Goal: Task Accomplishment & Management: Complete application form

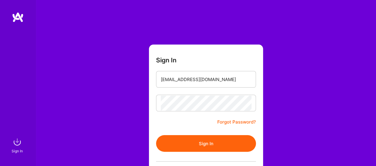
click at [203, 143] on button "Sign In" at bounding box center [206, 143] width 100 height 17
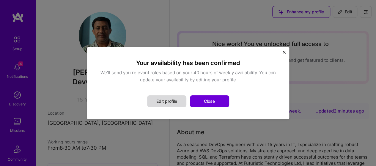
click at [177, 100] on button "Edit profile" at bounding box center [166, 101] width 39 height 12
select select "US"
select select "Right Now"
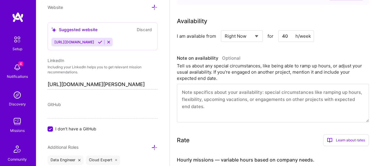
scroll to position [240, 0]
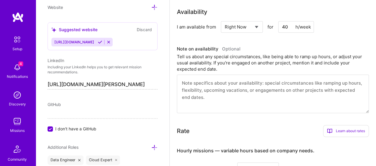
click at [215, 96] on textarea at bounding box center [273, 94] width 192 height 39
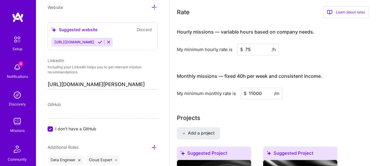
scroll to position [389, 0]
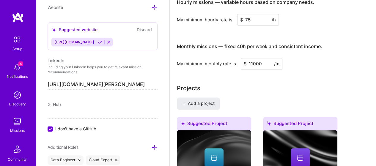
click at [264, 58] on input "11000" at bounding box center [261, 64] width 42 height 12
type input "1"
type input "9500"
click at [298, 84] on div "Projects" at bounding box center [273, 88] width 192 height 9
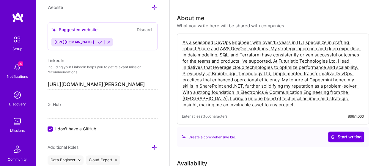
scroll to position [0, 0]
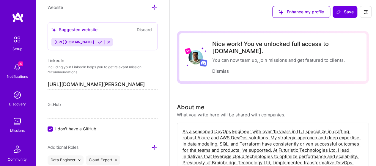
click at [367, 12] on icon at bounding box center [365, 11] width 5 height 5
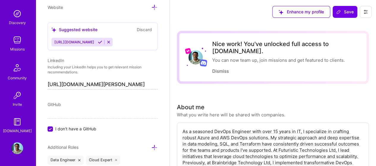
click at [11, 146] on img at bounding box center [17, 148] width 12 height 12
click at [15, 145] on img at bounding box center [17, 148] width 12 height 12
click at [367, 13] on icon at bounding box center [365, 11] width 5 height 5
click at [344, 25] on button "Settings" at bounding box center [349, 25] width 45 height 15
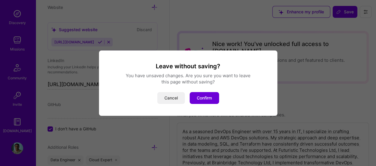
click at [168, 99] on button "Cancel" at bounding box center [171, 98] width 28 height 12
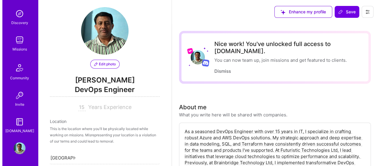
scroll to position [0, 0]
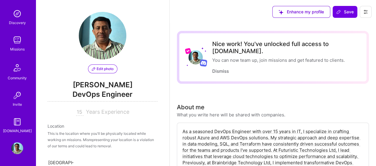
click at [103, 68] on span "Edit photo" at bounding box center [103, 68] width 22 height 5
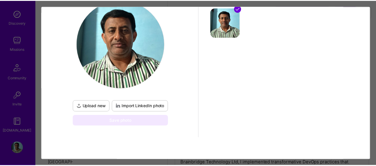
scroll to position [71, 0]
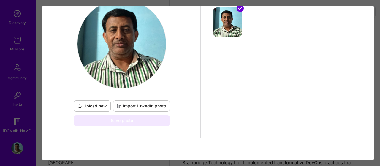
click at [137, 106] on span "Import LinkedIn photo" at bounding box center [141, 106] width 49 height 6
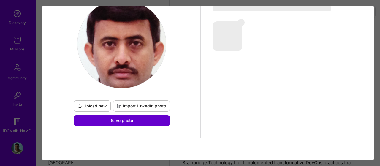
click at [120, 119] on span "Save photo" at bounding box center [122, 121] width 22 height 6
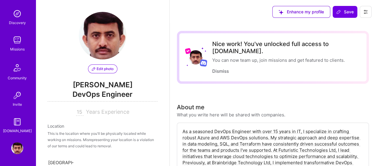
click at [318, 12] on span "Enhance my profile" at bounding box center [300, 12] width 45 height 6
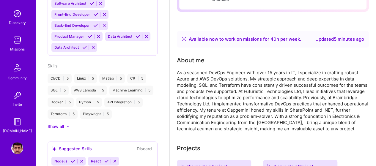
scroll to position [89, 0]
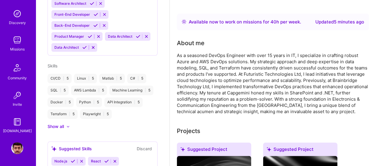
click at [290, 52] on div "As a seasoned DevOps Engineer with over 15 years in IT, I specialize in craftin…" at bounding box center [273, 83] width 192 height 62
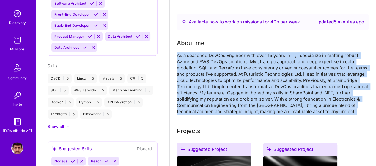
click at [290, 52] on div "As a seasoned DevOps Engineer with over 15 years in IT, I specialize in craftin…" at bounding box center [273, 83] width 192 height 62
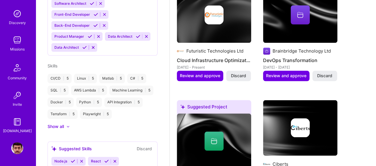
scroll to position [267, 0]
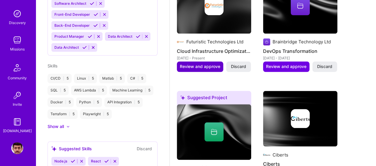
click at [198, 64] on span "Review and approve" at bounding box center [200, 67] width 40 height 6
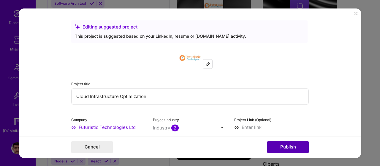
click at [285, 145] on button "Publish" at bounding box center [288, 147] width 42 height 12
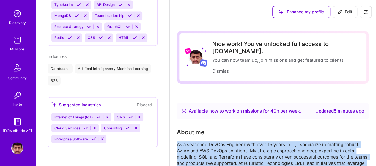
scroll to position [529, 0]
click at [343, 13] on span "Edit" at bounding box center [344, 12] width 15 height 6
select select "US"
select select "Right Now"
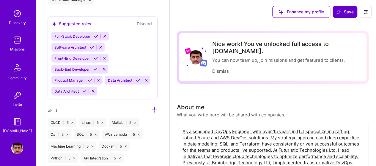
scroll to position [333, 0]
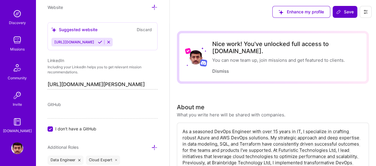
click at [343, 13] on span "Save" at bounding box center [345, 12] width 18 height 6
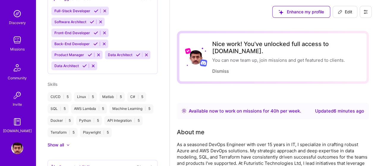
scroll to position [213, 0]
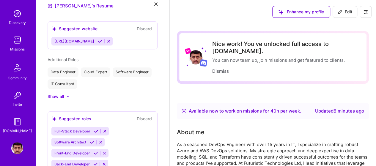
click at [17, 145] on img at bounding box center [17, 148] width 12 height 12
click at [14, 148] on img at bounding box center [17, 148] width 12 height 12
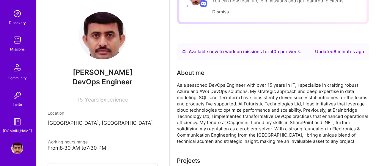
scroll to position [0, 0]
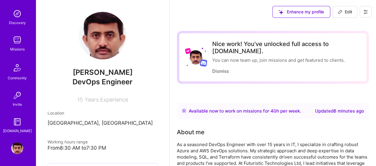
click at [13, 18] on img at bounding box center [17, 14] width 12 height 12
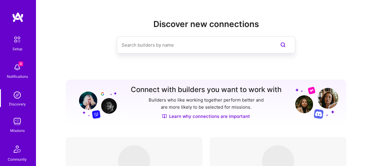
click at [16, 44] on img at bounding box center [17, 39] width 12 height 12
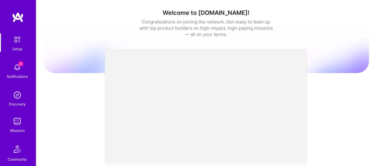
click at [13, 70] on img at bounding box center [17, 67] width 12 height 12
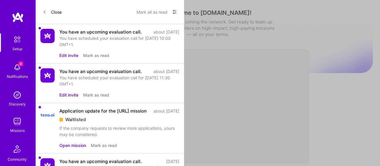
click at [17, 100] on img at bounding box center [17, 95] width 12 height 12
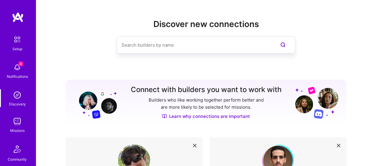
click at [16, 123] on img at bounding box center [17, 121] width 12 height 12
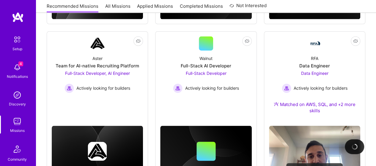
scroll to position [397, 0]
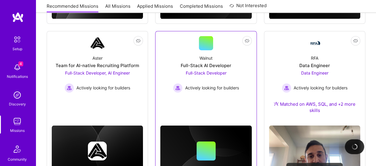
click at [201, 67] on div "Full-Stack AI Developer" at bounding box center [205, 65] width 50 height 6
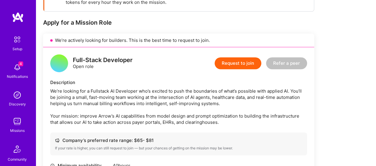
scroll to position [106, 0]
click at [240, 64] on button "Request to join" at bounding box center [237, 63] width 47 height 12
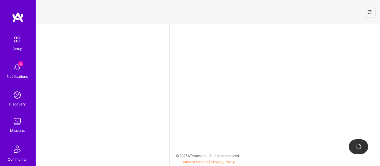
select select "US"
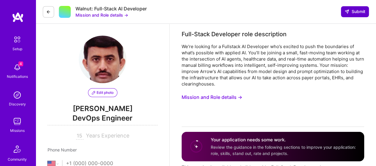
click at [356, 7] on button "Submit" at bounding box center [354, 11] width 28 height 11
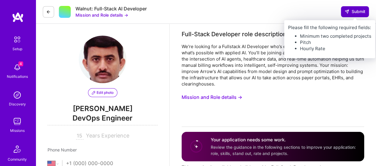
click at [355, 14] on span "Submit" at bounding box center [354, 12] width 21 height 6
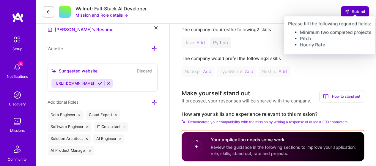
scroll to position [208, 0]
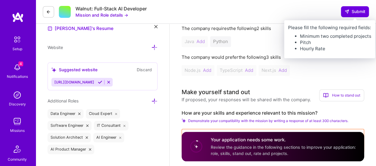
click at [218, 42] on div "Java Add Python" at bounding box center [272, 41] width 182 height 11
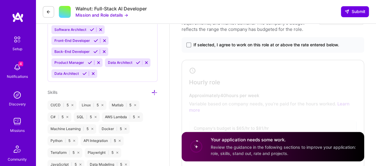
scroll to position [374, 0]
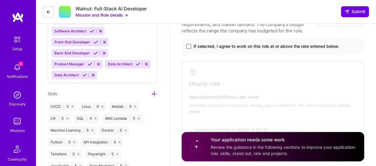
click at [186, 48] on span at bounding box center [188, 46] width 5 height 5
click at [0, 0] on input "If selected, I agree to work on this role at or above the rate entered below." at bounding box center [0, 0] width 0 height 0
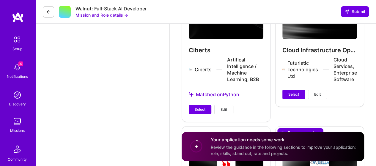
scroll to position [965, 0]
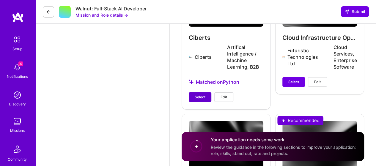
click at [198, 100] on button "Select" at bounding box center [200, 96] width 23 height 9
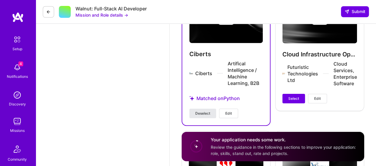
scroll to position [949, 0]
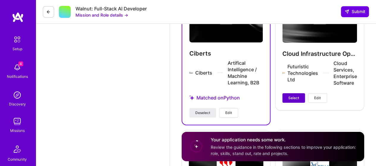
click at [295, 97] on span "Select" at bounding box center [293, 97] width 11 height 5
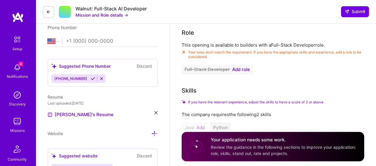
scroll to position [123, 0]
click at [241, 69] on span "Add role" at bounding box center [241, 68] width 18 height 5
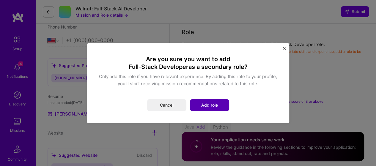
click at [207, 104] on button "Add role" at bounding box center [209, 105] width 39 height 12
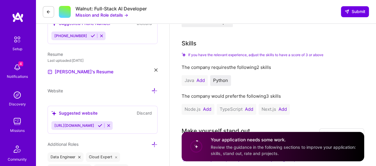
scroll to position [167, 0]
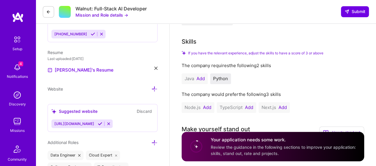
click at [201, 79] on button "Add" at bounding box center [200, 78] width 8 height 5
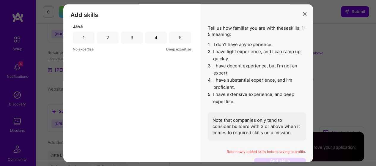
click at [126, 39] on div "3" at bounding box center [132, 38] width 22 height 12
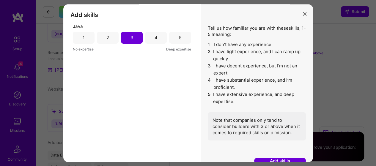
click at [107, 42] on div "2" at bounding box center [108, 38] width 22 height 12
click at [268, 158] on button "Add skills" at bounding box center [280, 161] width 52 height 6
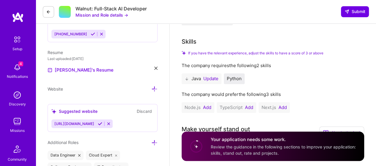
click at [238, 81] on span "Python" at bounding box center [234, 79] width 15 height 6
click at [235, 82] on div "Python" at bounding box center [234, 78] width 21 height 11
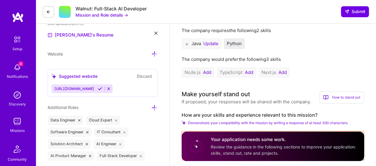
scroll to position [203, 0]
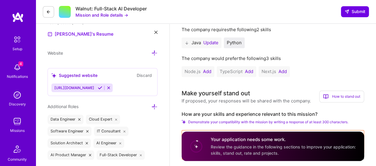
click at [207, 74] on button "Add" at bounding box center [207, 71] width 8 height 5
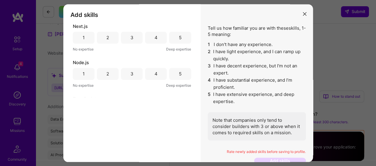
click at [154, 36] on div "4" at bounding box center [155, 37] width 3 height 6
click at [154, 75] on div "4" at bounding box center [155, 74] width 3 height 6
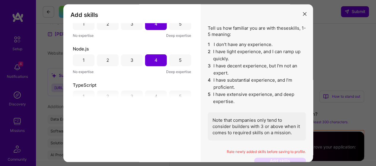
scroll to position [27, 0]
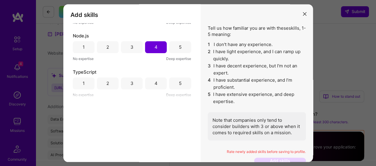
click at [128, 80] on div "3" at bounding box center [132, 83] width 22 height 12
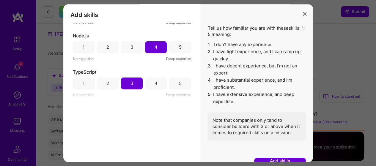
scroll to position [2, 0]
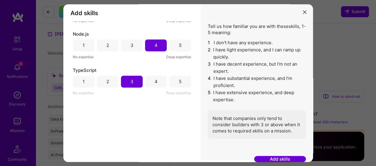
click at [274, 159] on button "Add skills" at bounding box center [280, 159] width 52 height 6
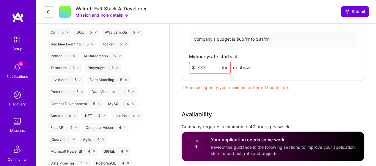
scroll to position [469, 0]
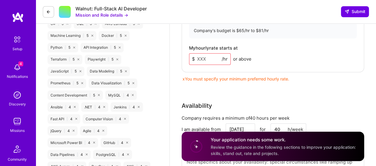
click at [212, 61] on input at bounding box center [210, 59] width 42 height 12
click at [207, 58] on input at bounding box center [210, 59] width 42 height 12
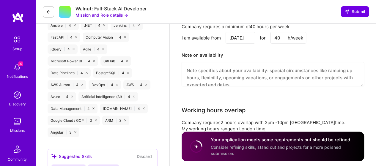
scroll to position [553, 0]
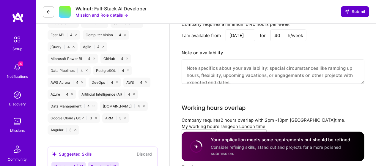
type input "75"
click at [352, 17] on button "Submit" at bounding box center [354, 11] width 28 height 11
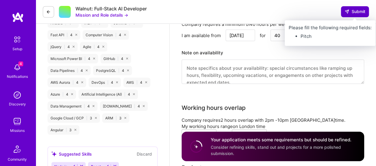
click at [357, 12] on span "Submit" at bounding box center [354, 12] width 21 height 6
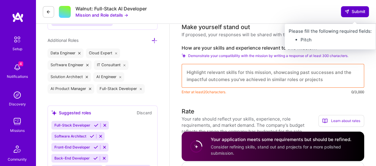
scroll to position [267, 0]
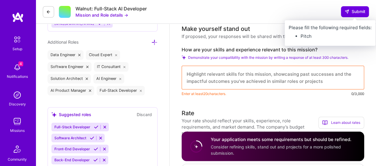
click at [252, 76] on textarea at bounding box center [272, 78] width 182 height 24
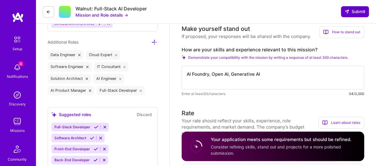
type textarea "AI Foundry, Open AI, Generative AI"
click at [356, 12] on span "Submit" at bounding box center [354, 12] width 21 height 6
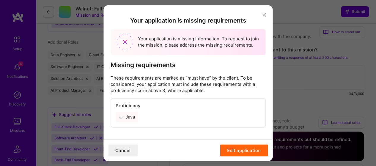
click at [247, 151] on button "Edit application" at bounding box center [244, 150] width 48 height 12
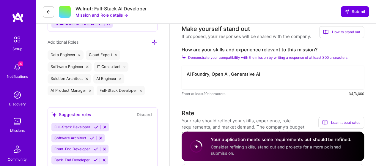
click at [250, 151] on div "Your application meets some requirements but should be refined. Consider refini…" at bounding box center [283, 147] width 146 height 20
click at [355, 13] on span "Submit" at bounding box center [354, 12] width 21 height 6
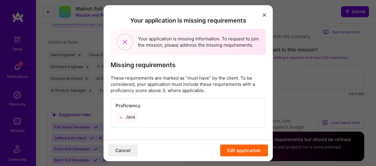
click at [124, 117] on div "Java" at bounding box center [126, 117] width 22 height 11
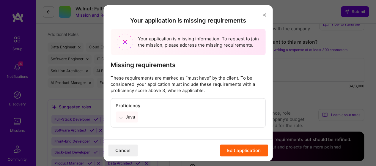
scroll to position [277, 0]
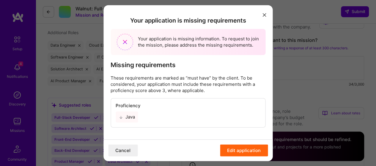
click at [243, 151] on button "Edit application" at bounding box center [244, 150] width 48 height 12
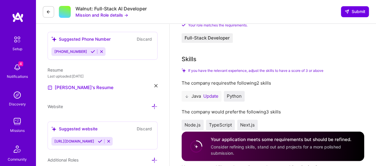
scroll to position [144, 0]
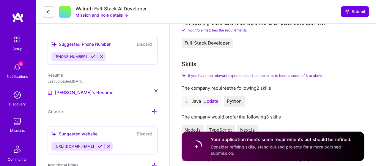
click at [213, 103] on button "Update" at bounding box center [210, 101] width 15 height 5
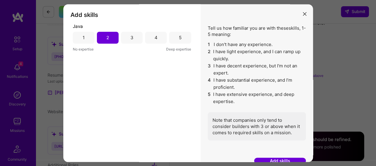
click at [128, 39] on div "3" at bounding box center [132, 38] width 22 height 12
click at [274, 162] on button "Add skills" at bounding box center [280, 161] width 52 height 6
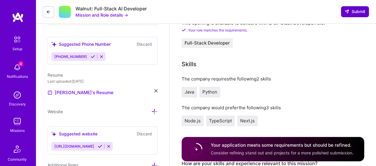
click at [355, 11] on span "Submit" at bounding box center [354, 12] width 21 height 6
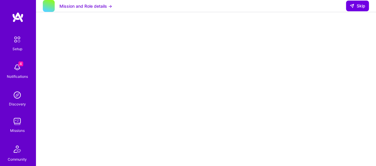
scroll to position [88, 0]
select select "US"
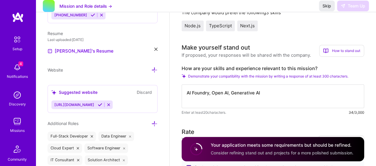
scroll to position [186, 0]
click at [17, 120] on img at bounding box center [17, 121] width 12 height 12
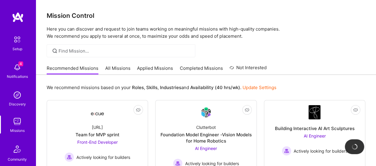
click at [13, 153] on img at bounding box center [17, 149] width 14 height 14
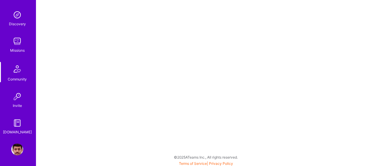
scroll to position [81, 0]
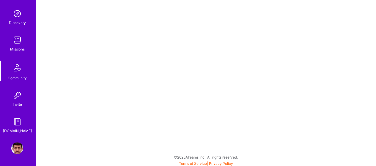
click at [15, 99] on img at bounding box center [17, 95] width 12 height 12
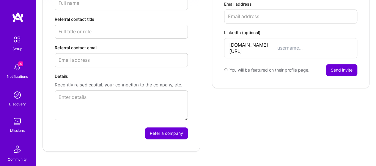
scroll to position [180, 0]
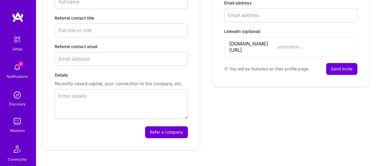
click at [15, 126] on img at bounding box center [17, 121] width 12 height 12
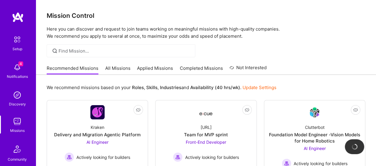
click at [15, 156] on img at bounding box center [17, 149] width 14 height 14
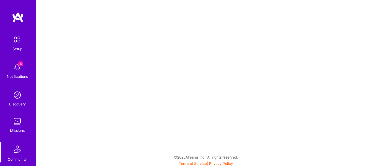
click at [15, 152] on img at bounding box center [17, 149] width 14 height 14
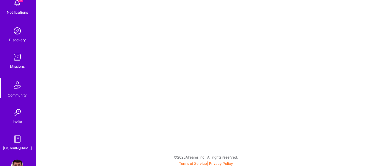
scroll to position [81, 0]
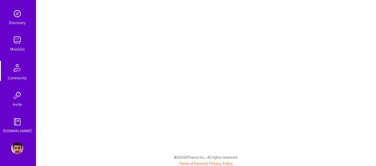
click at [15, 147] on img at bounding box center [17, 148] width 12 height 12
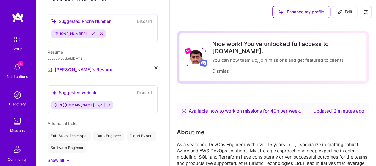
scroll to position [149, 0]
click at [154, 67] on icon at bounding box center [155, 67] width 3 height 3
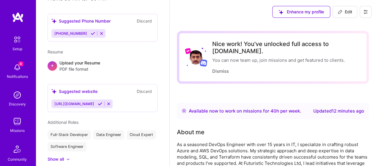
click at [147, 68] on div "+ Upload your Resume PDF file format" at bounding box center [102, 66] width 110 height 12
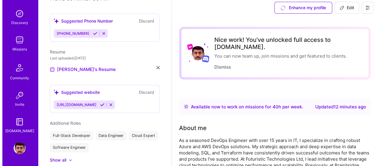
scroll to position [0, 0]
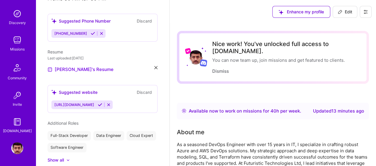
click at [365, 13] on icon at bounding box center [365, 11] width 5 height 5
click at [341, 55] on button "Log Out" at bounding box center [349, 55] width 45 height 15
